Goal: Transaction & Acquisition: Obtain resource

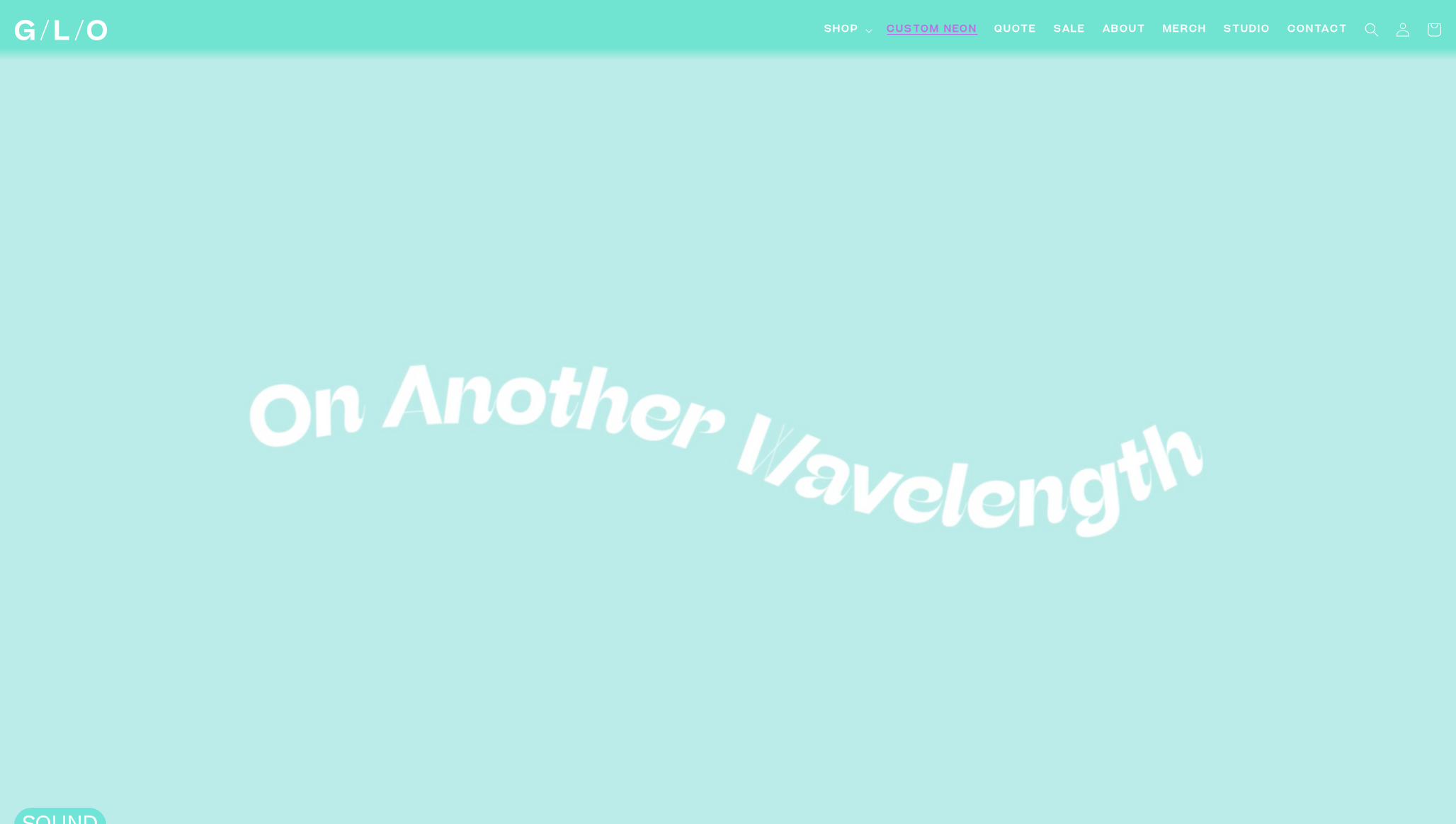
click at [922, 25] on span "Custom Neon" at bounding box center [931, 30] width 91 height 15
click at [1016, 21] on link "Quote" at bounding box center [1015, 30] width 59 height 32
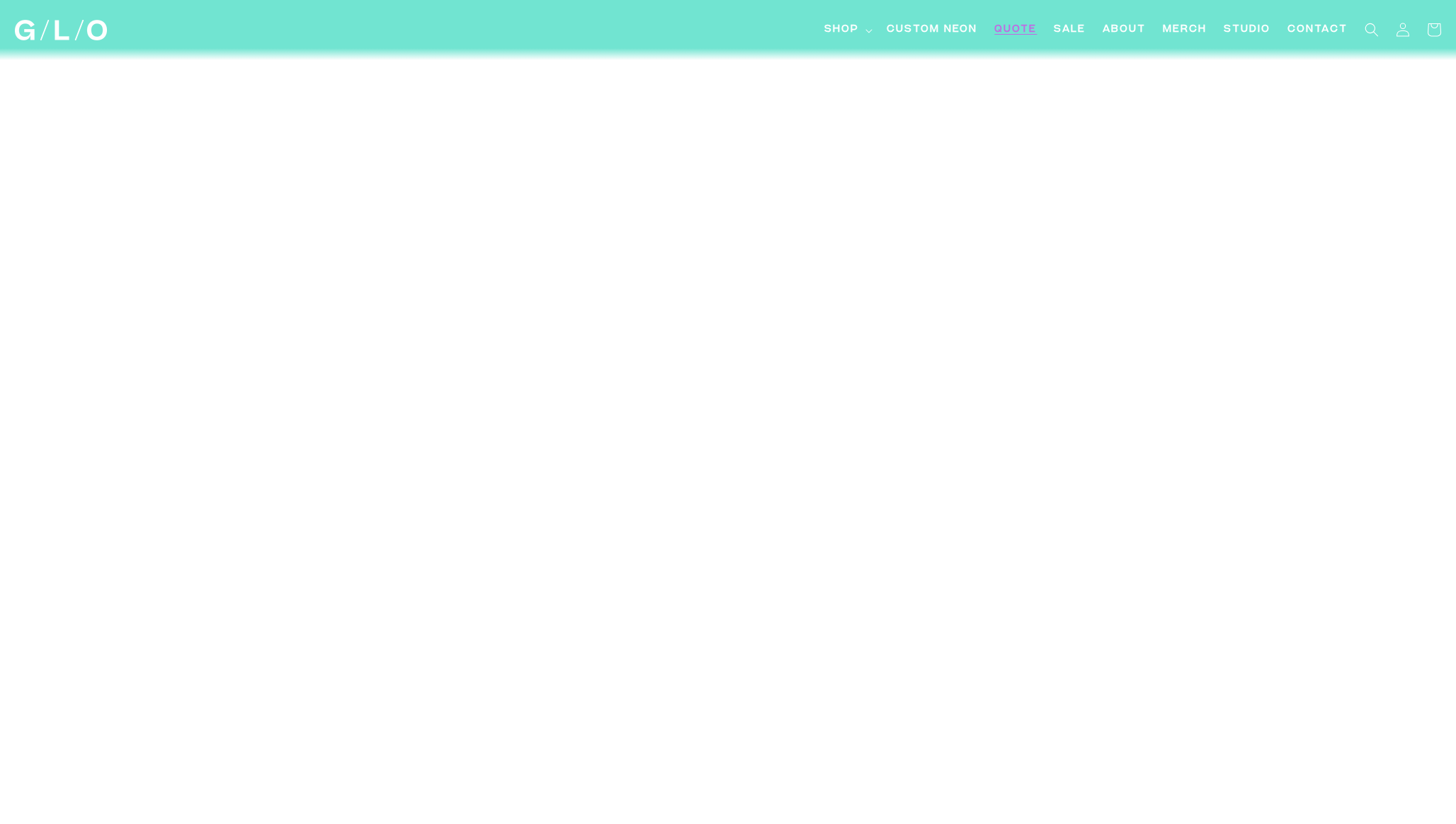
scroll to position [4764, 0]
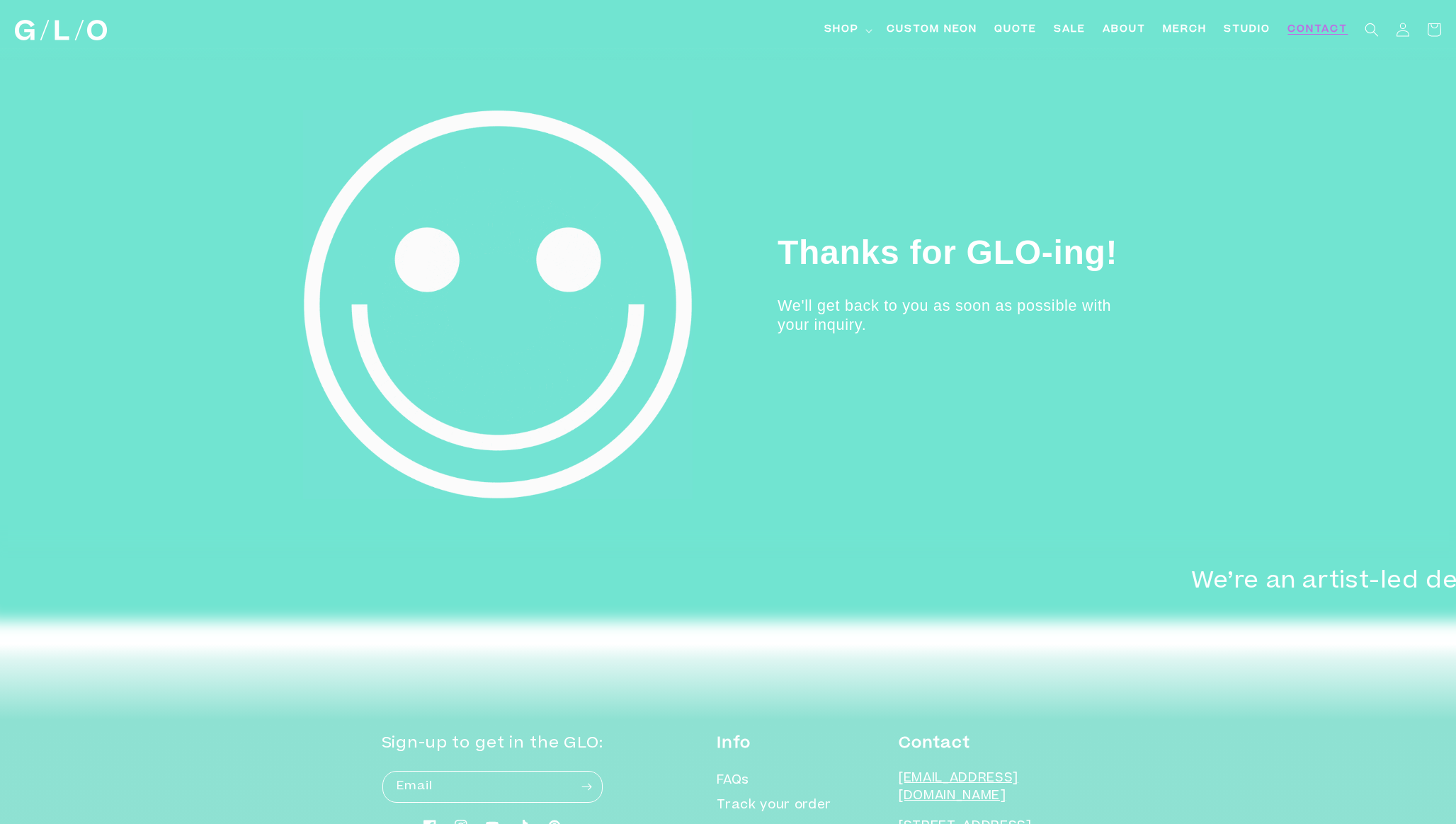
click at [1308, 34] on span "Contact" at bounding box center [1318, 30] width 60 height 15
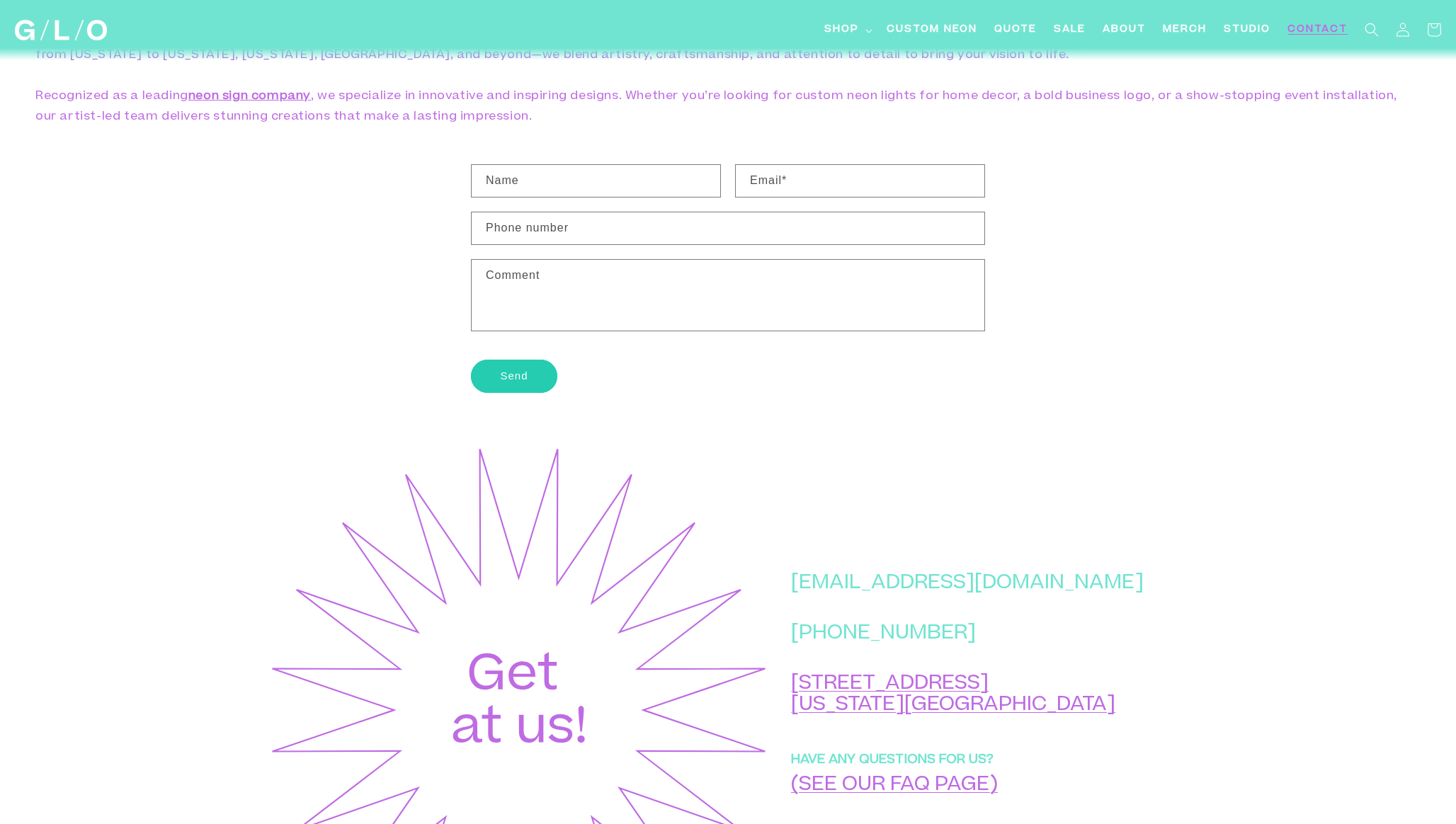
scroll to position [297, 0]
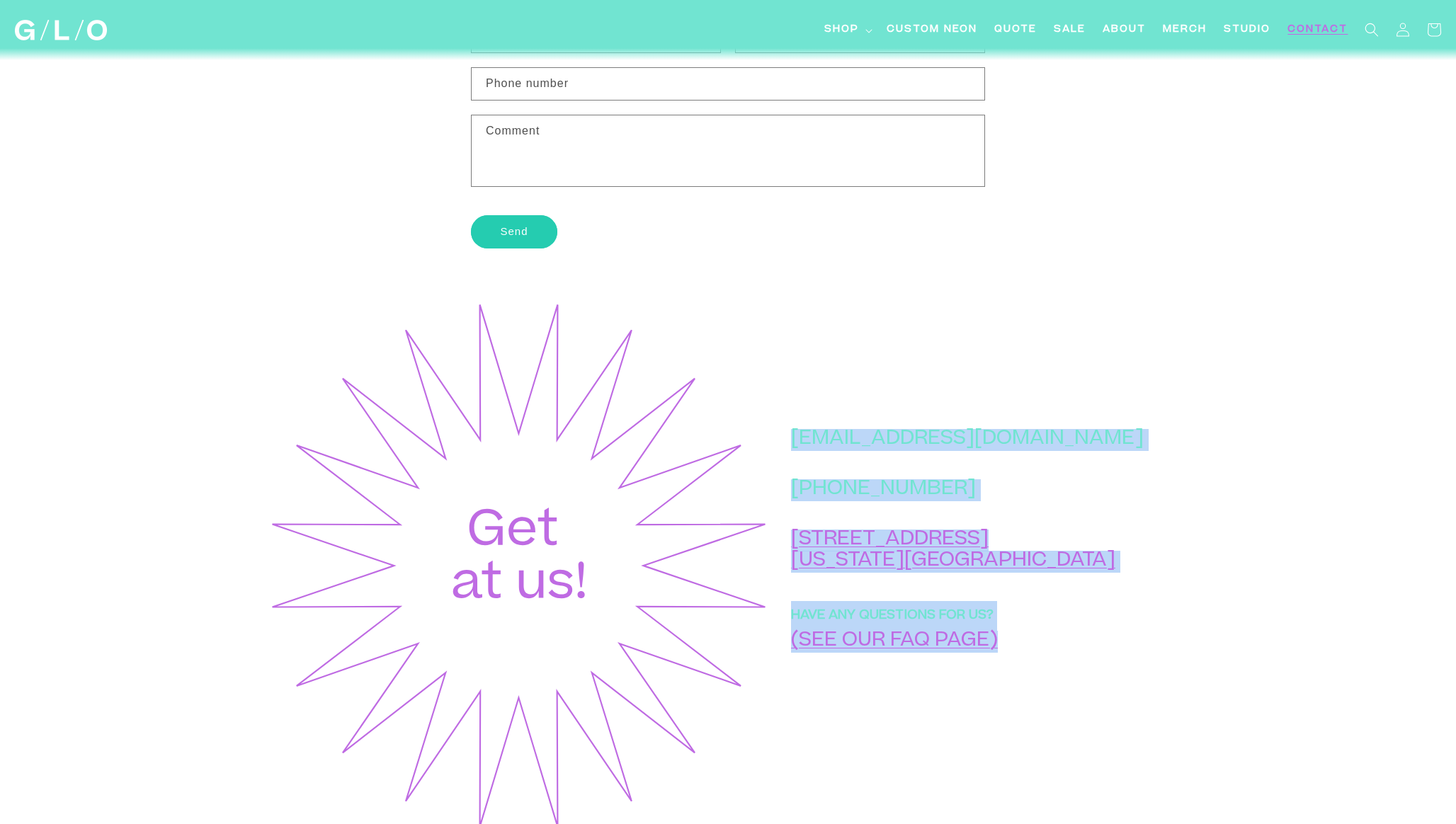
drag, startPoint x: 1108, startPoint y: 464, endPoint x: 859, endPoint y: 469, distance: 249.1
click at [859, 469] on div "hello@glo-studio.com +1 (917) 397-2271 45 Market St New York, NY 10002 HAVE ANY…" at bounding box center [979, 566] width 418 height 532
click at [1140, 502] on div "hello@glo-studio.com +1 (917) 397-2271 45 Market St New York, NY 10002 HAVE ANY…" at bounding box center [979, 566] width 418 height 532
drag, startPoint x: 1105, startPoint y: 601, endPoint x: 859, endPoint y: 473, distance: 277.3
click at [859, 473] on div "hello@glo-studio.com +1 (917) 397-2271 45 Market St New York, NY 10002 HAVE ANY…" at bounding box center [979, 566] width 418 height 532
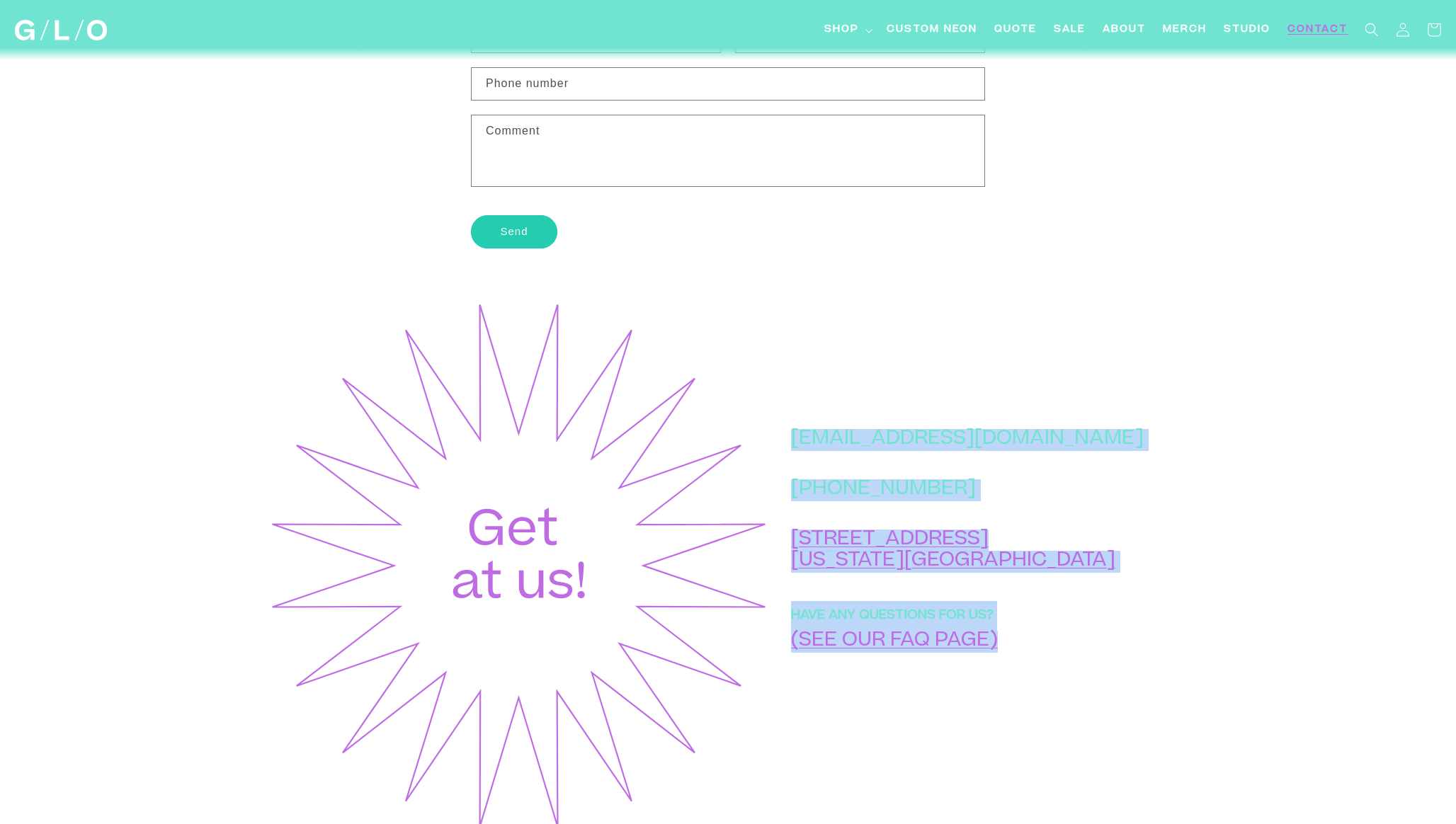
copy div "hello@glo-studio.com +1 (917) 397-2271 45 Market St New York, NY 10002 HAVE ANY…"
click at [1033, 31] on span "Quote" at bounding box center [1016, 30] width 43 height 15
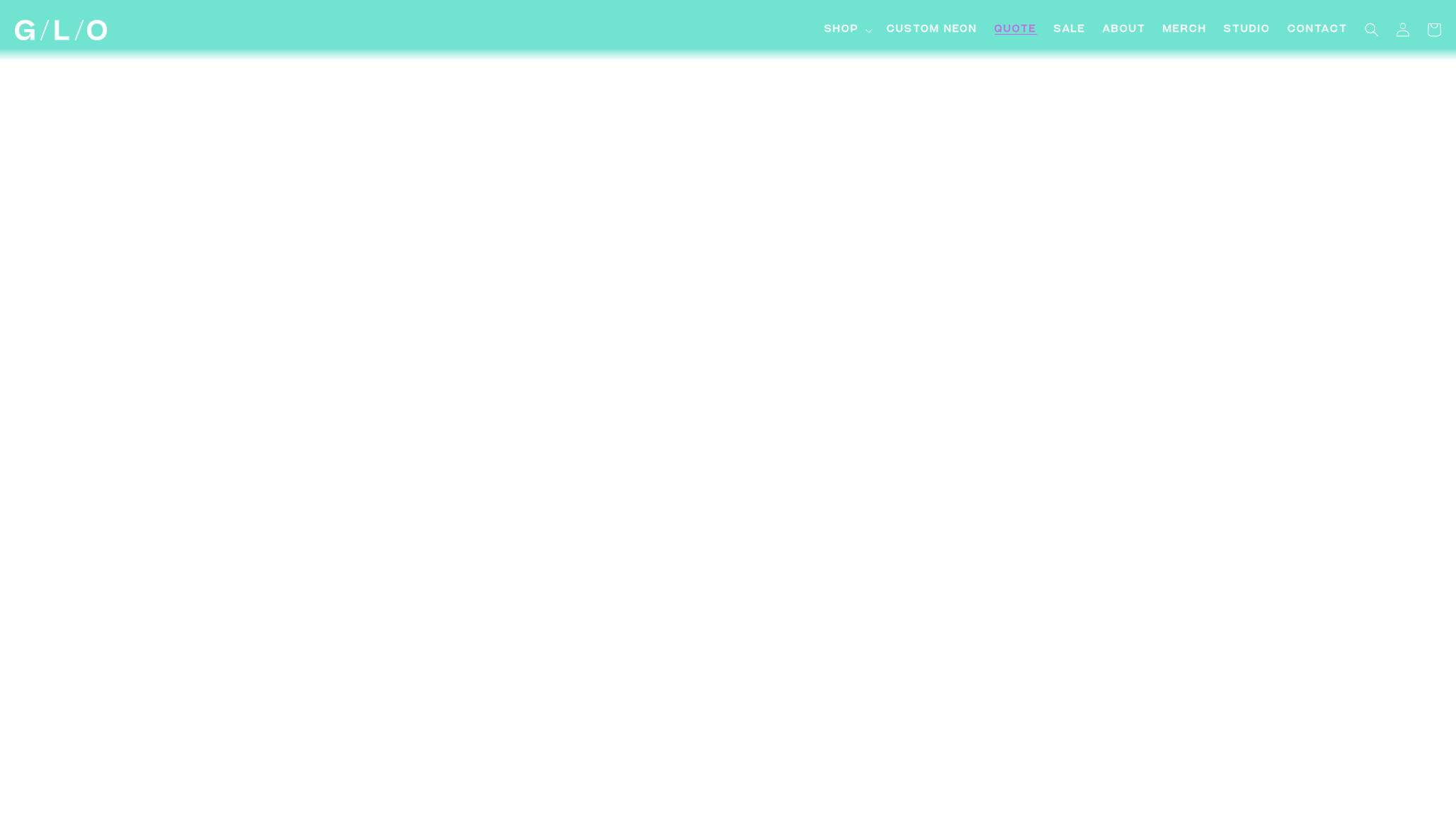
scroll to position [458, 0]
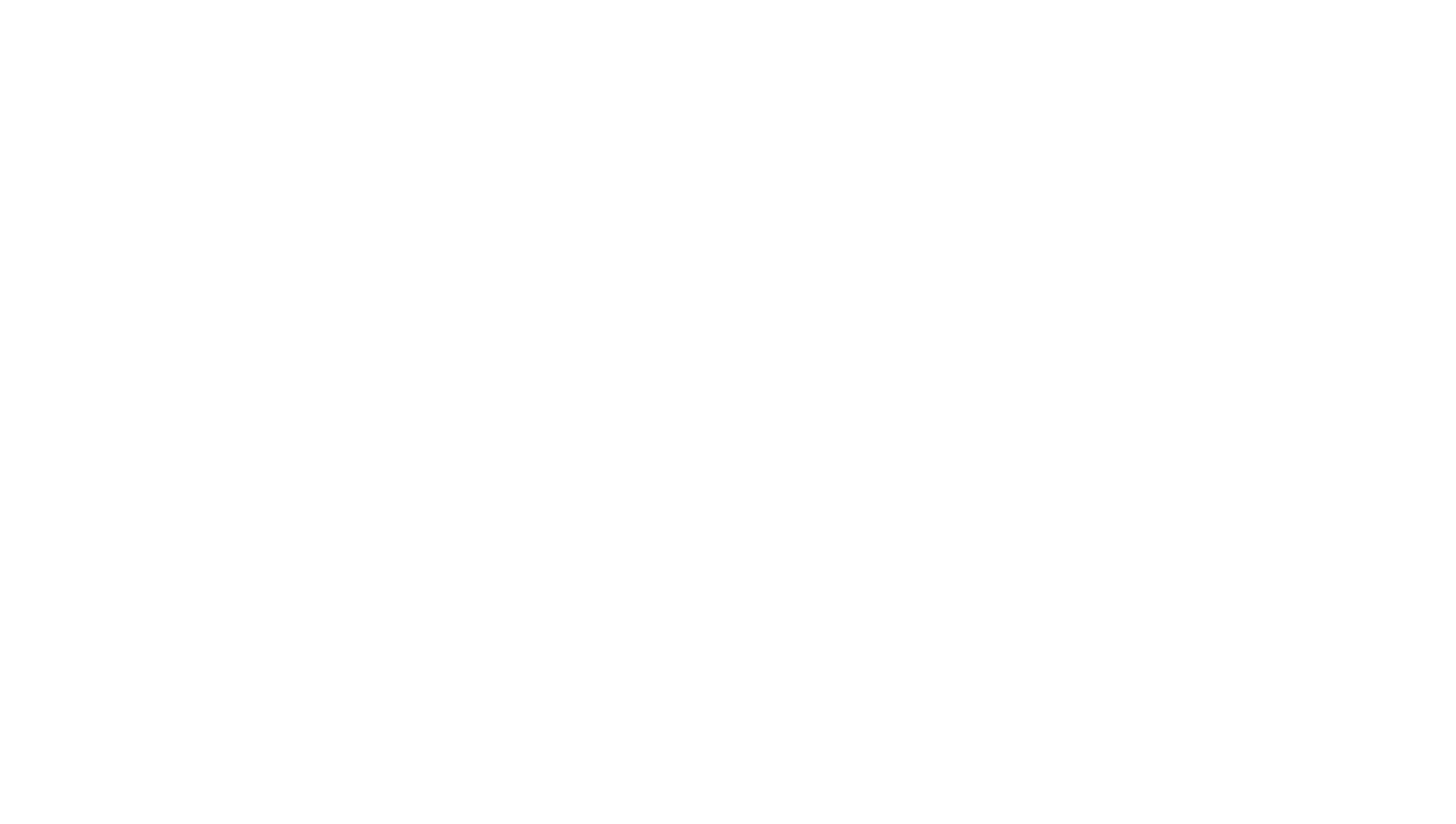
scroll to position [2767, 0]
